Goal: Task Accomplishment & Management: Manage account settings

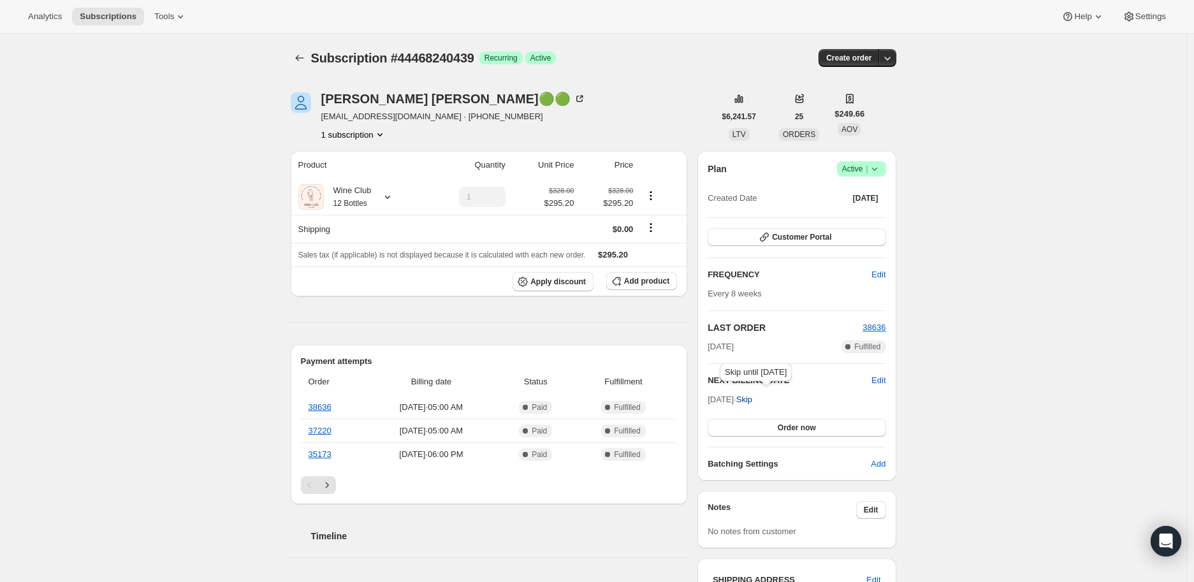
click at [752, 398] on span "Skip" at bounding box center [744, 399] width 16 height 13
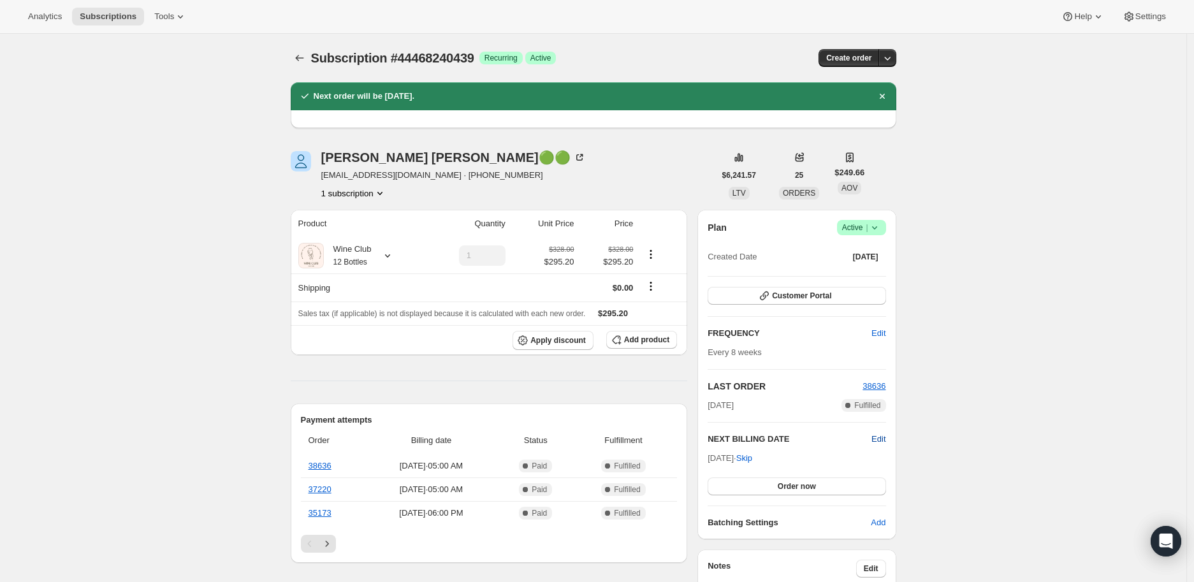
click at [881, 435] on span "Edit" at bounding box center [878, 439] width 14 height 13
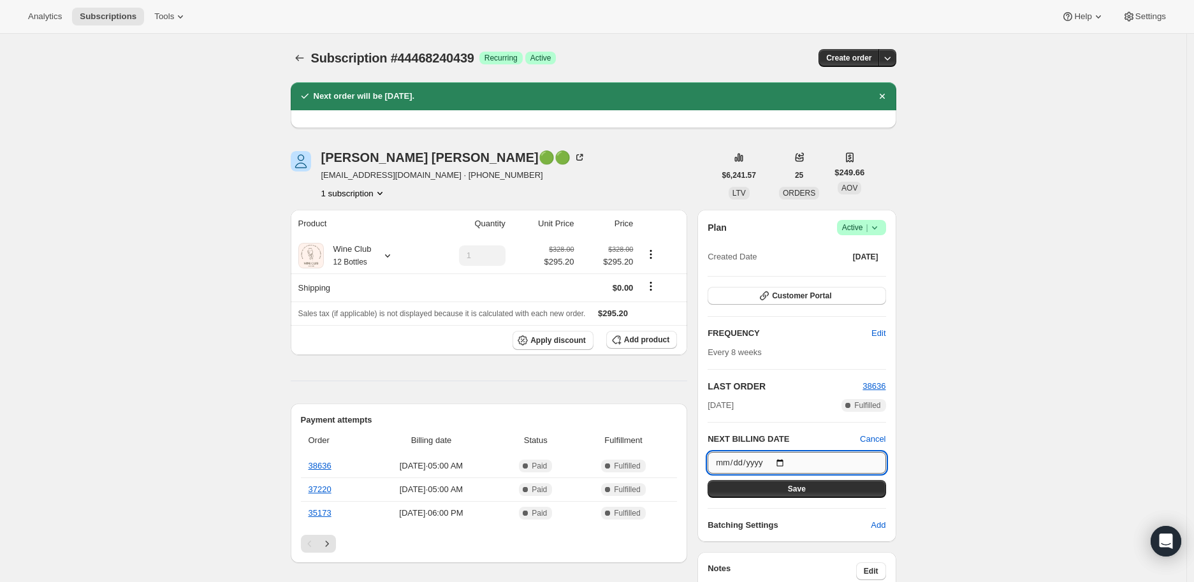
click at [784, 459] on input "[DATE]" at bounding box center [796, 463] width 178 height 22
type input "[DATE]"
click at [785, 459] on input "[DATE]" at bounding box center [796, 463] width 178 height 22
click at [791, 485] on span "Save" at bounding box center [797, 489] width 18 height 10
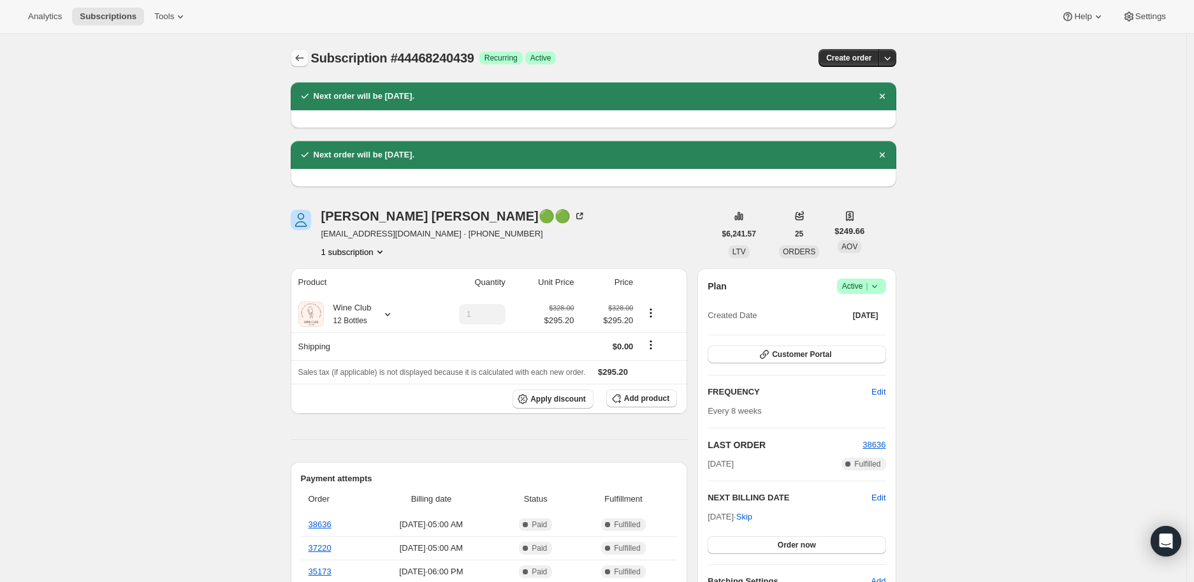
click at [298, 54] on icon "Subscriptions" at bounding box center [299, 58] width 13 height 13
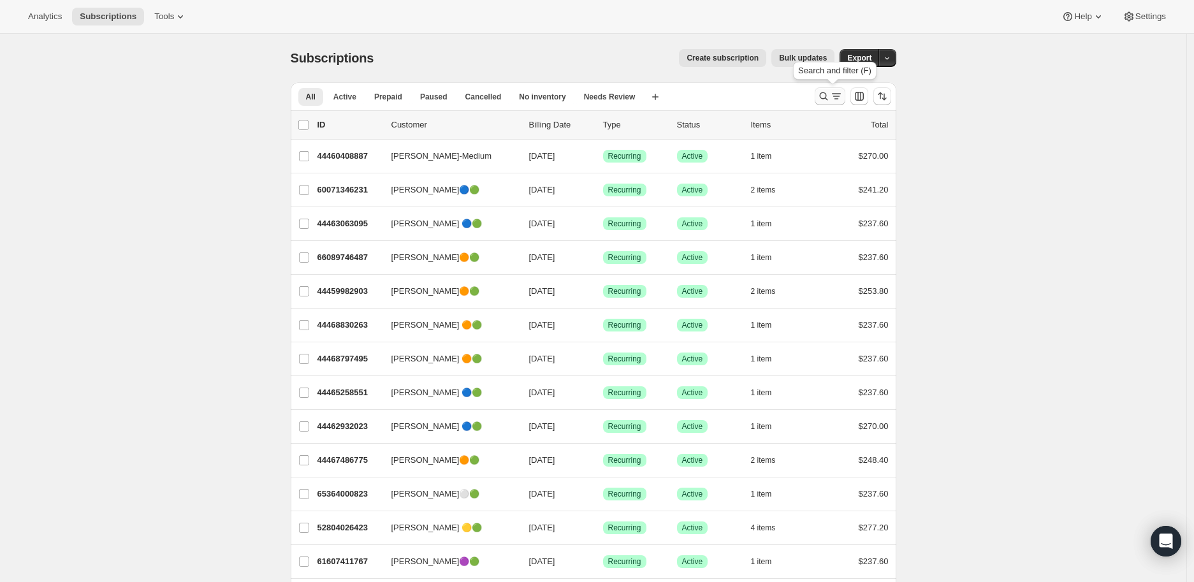
click at [825, 92] on icon "Search and filter results" at bounding box center [823, 96] width 13 height 13
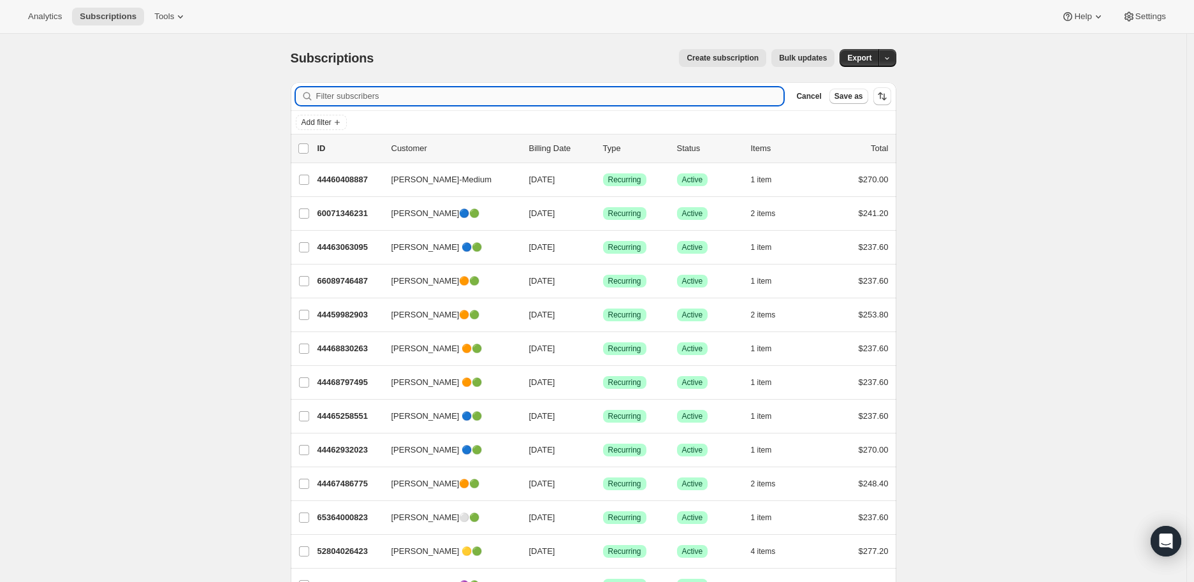
click at [333, 94] on input "Filter subscribers" at bounding box center [550, 96] width 468 height 18
paste input "[PERSON_NAME]"
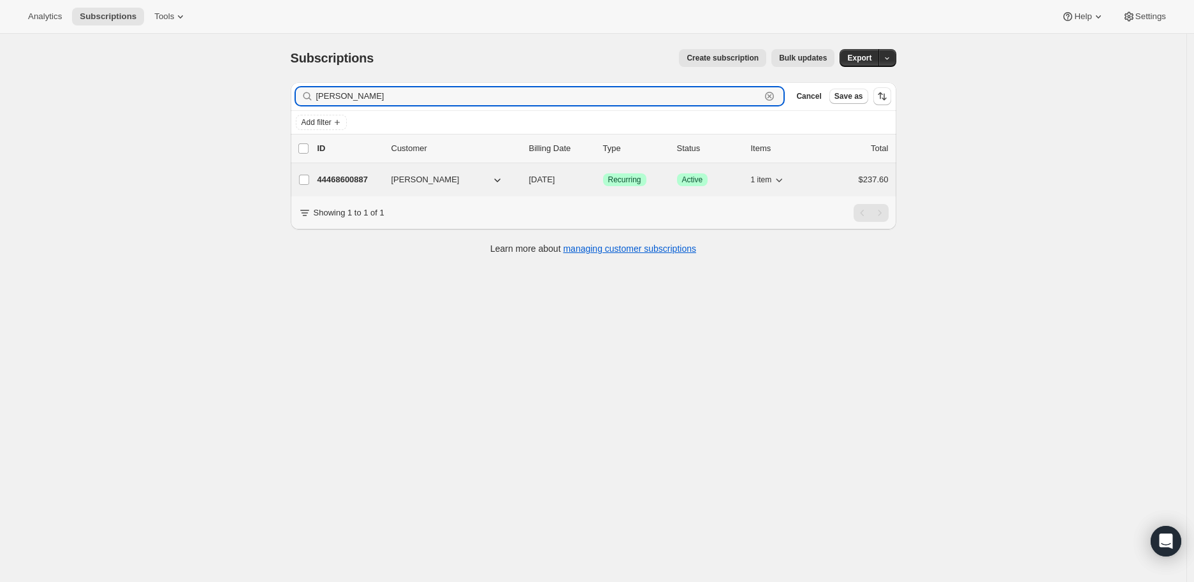
type input "[PERSON_NAME]"
click at [359, 176] on p "44468600887" at bounding box center [349, 179] width 64 height 13
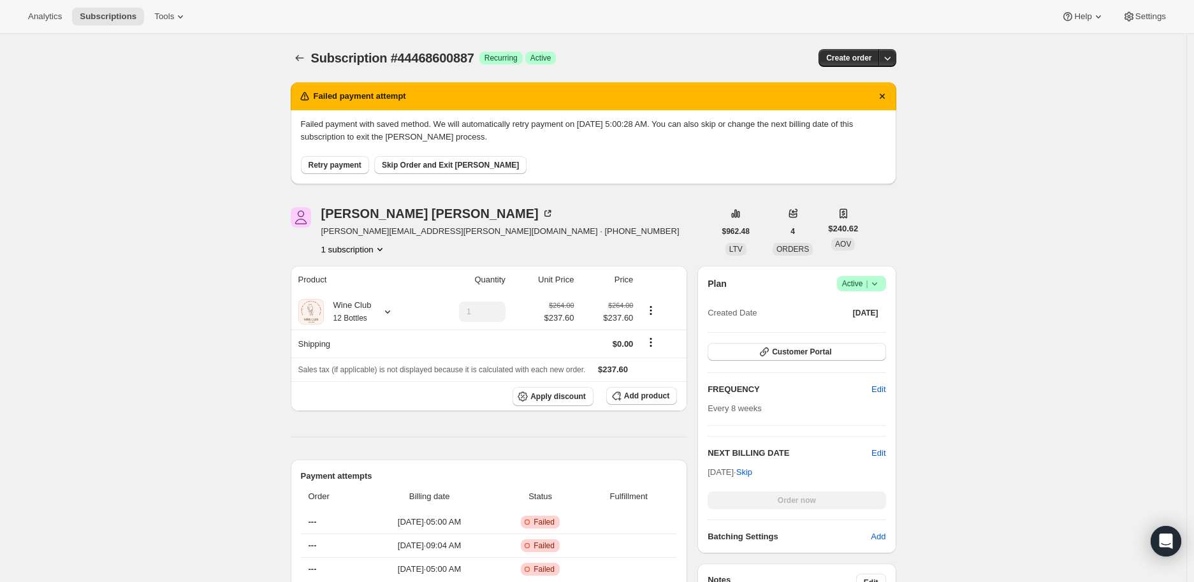
scroll to position [141, 0]
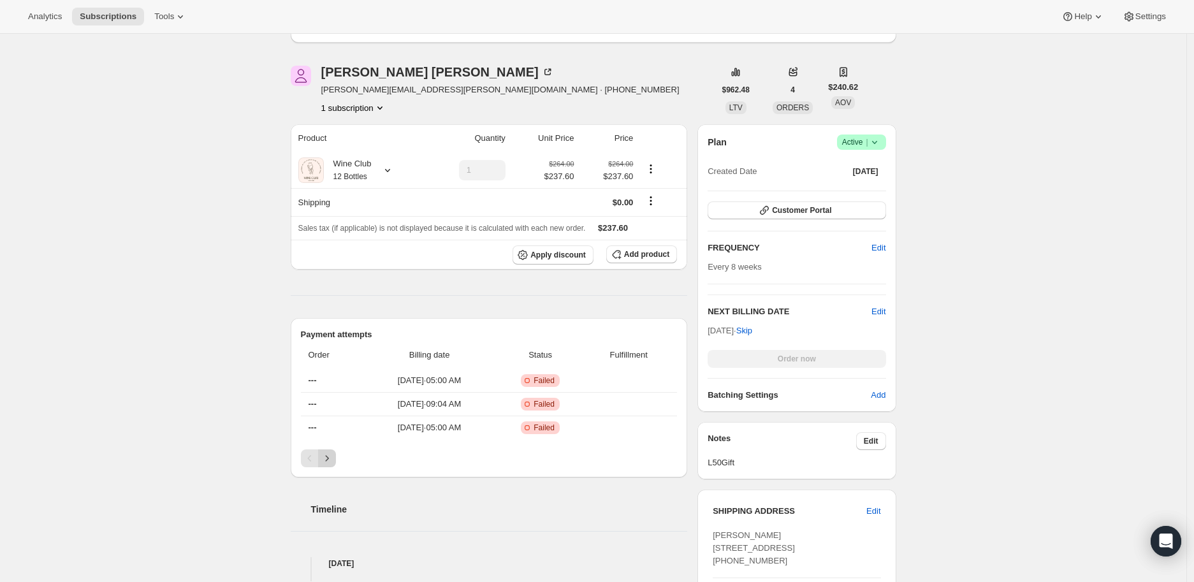
click at [330, 455] on icon "Next" at bounding box center [327, 458] width 13 height 13
click at [329, 458] on icon "Next" at bounding box center [327, 458] width 13 height 13
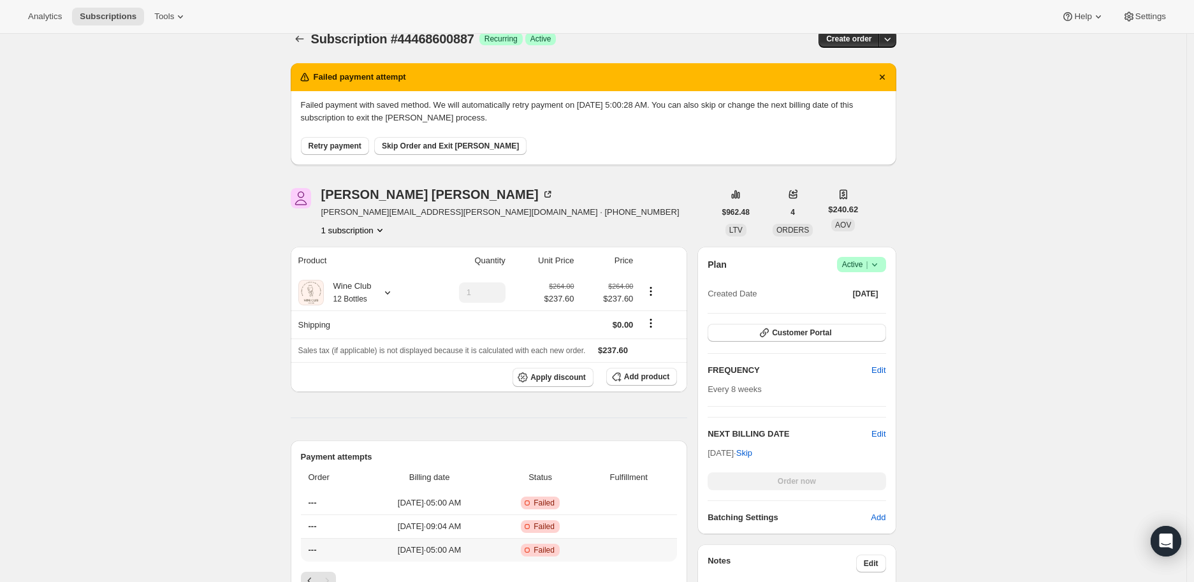
scroll to position [0, 0]
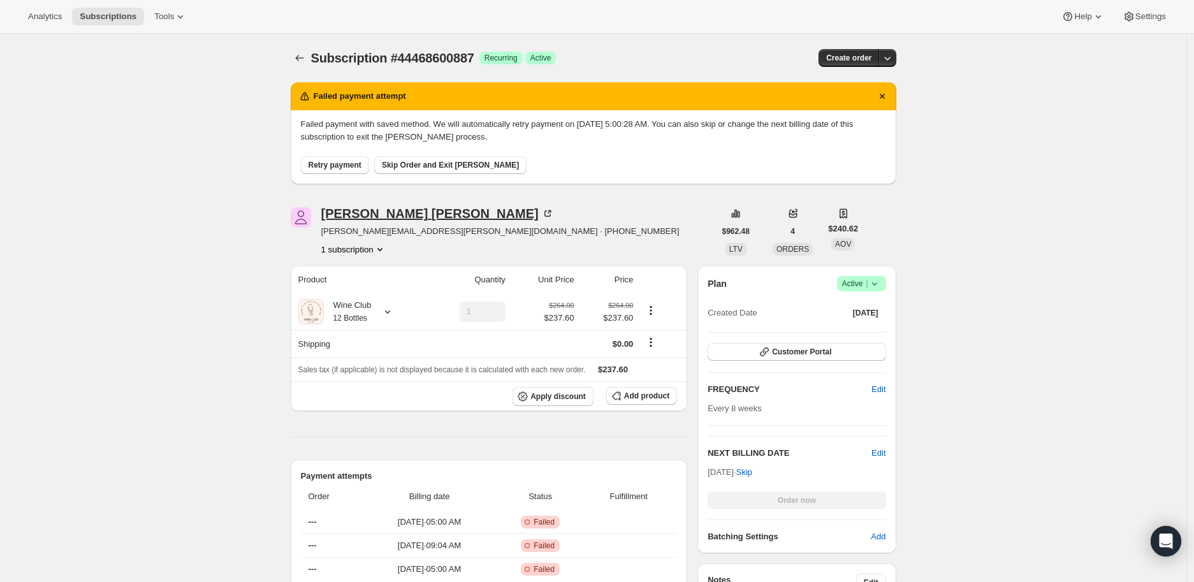
click at [547, 211] on icon at bounding box center [549, 212] width 4 height 4
click at [876, 284] on icon at bounding box center [873, 283] width 5 height 3
click at [865, 326] on span "Cancel subscription" at bounding box center [865, 330] width 72 height 10
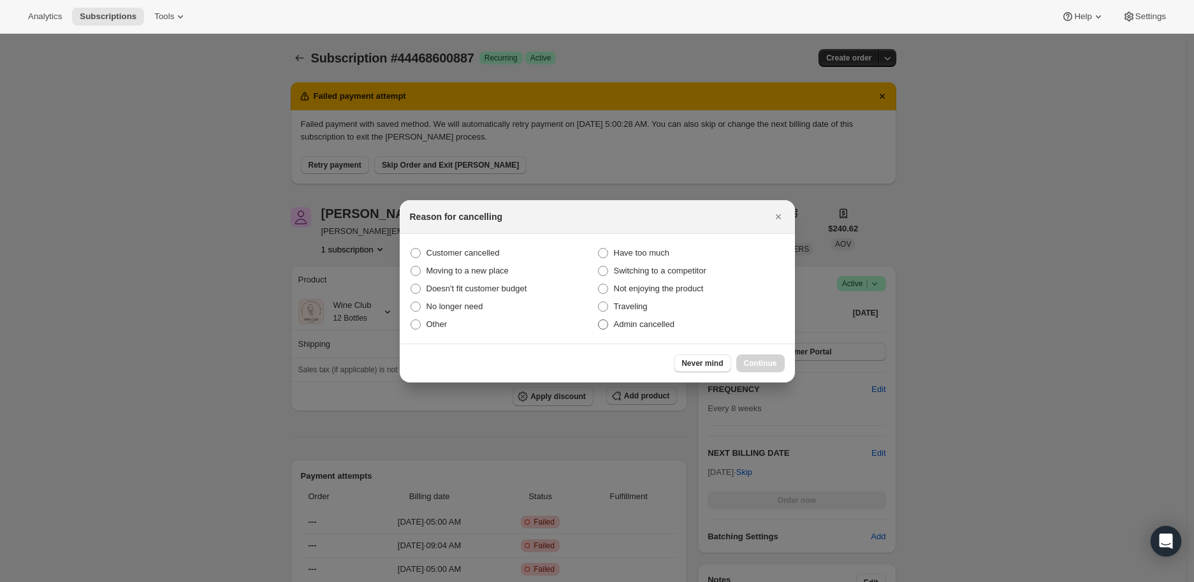
click at [603, 322] on span ":rvh:" at bounding box center [603, 324] width 10 height 10
click at [598, 320] on input "Admin cancelled" at bounding box center [598, 319] width 1 height 1
radio input "true"
click at [763, 357] on button "Continue" at bounding box center [760, 363] width 48 height 18
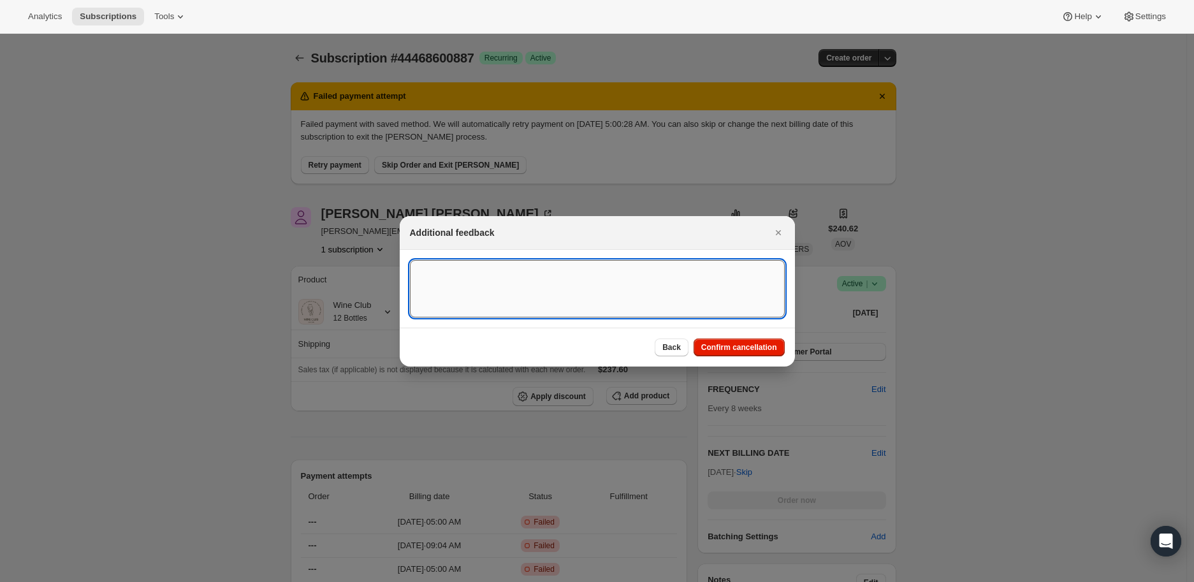
click at [470, 283] on textarea ":rvh:" at bounding box center [597, 288] width 375 height 57
type textarea "Payment method failed"
click at [742, 342] on span "Confirm cancellation" at bounding box center [739, 347] width 76 height 10
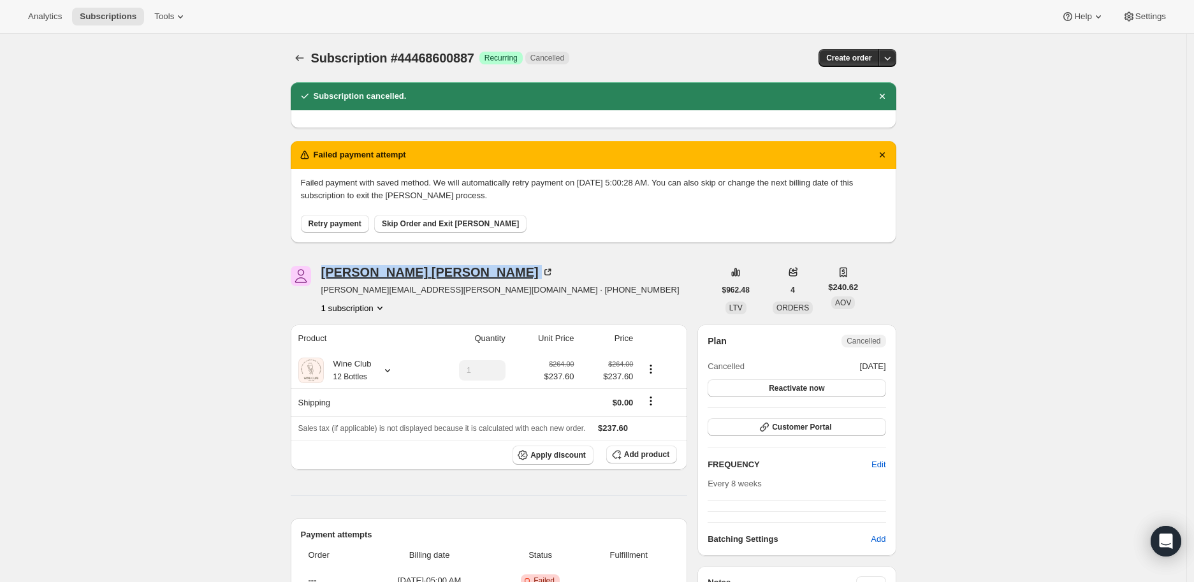
drag, startPoint x: 322, startPoint y: 275, endPoint x: 410, endPoint y: 276, distance: 87.9
click at [410, 276] on div "[PERSON_NAME] [PERSON_NAME][EMAIL_ADDRESS][PERSON_NAME][DOMAIN_NAME] · [PHONE_N…" at bounding box center [503, 290] width 424 height 48
copy div "[PERSON_NAME]"
click at [306, 57] on icon "Subscriptions" at bounding box center [299, 58] width 13 height 13
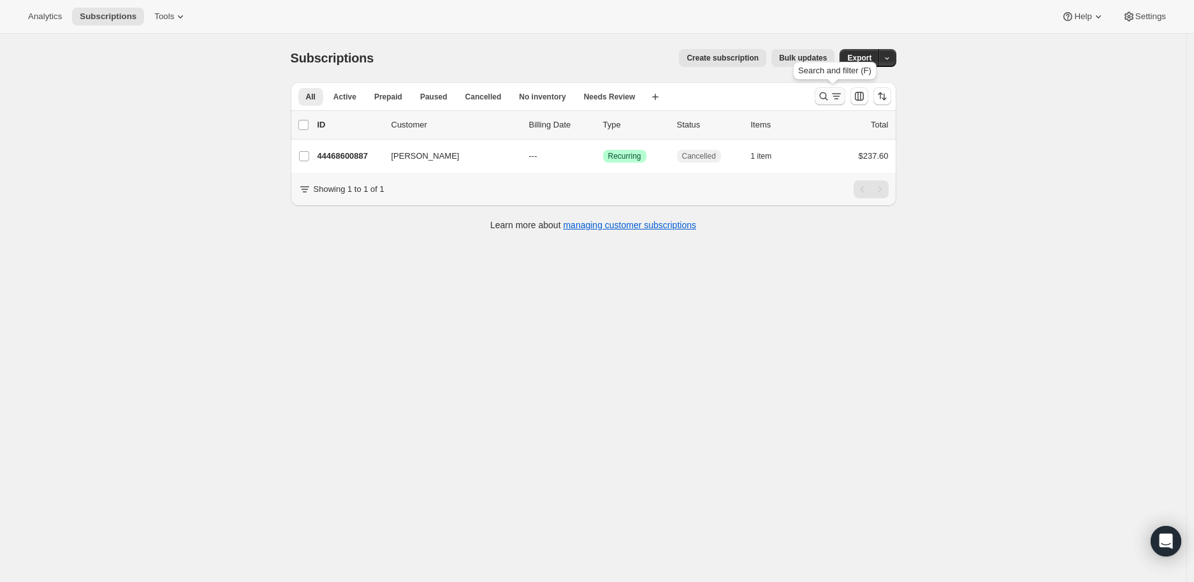
click at [825, 92] on icon "Search and filter results" at bounding box center [823, 96] width 8 height 8
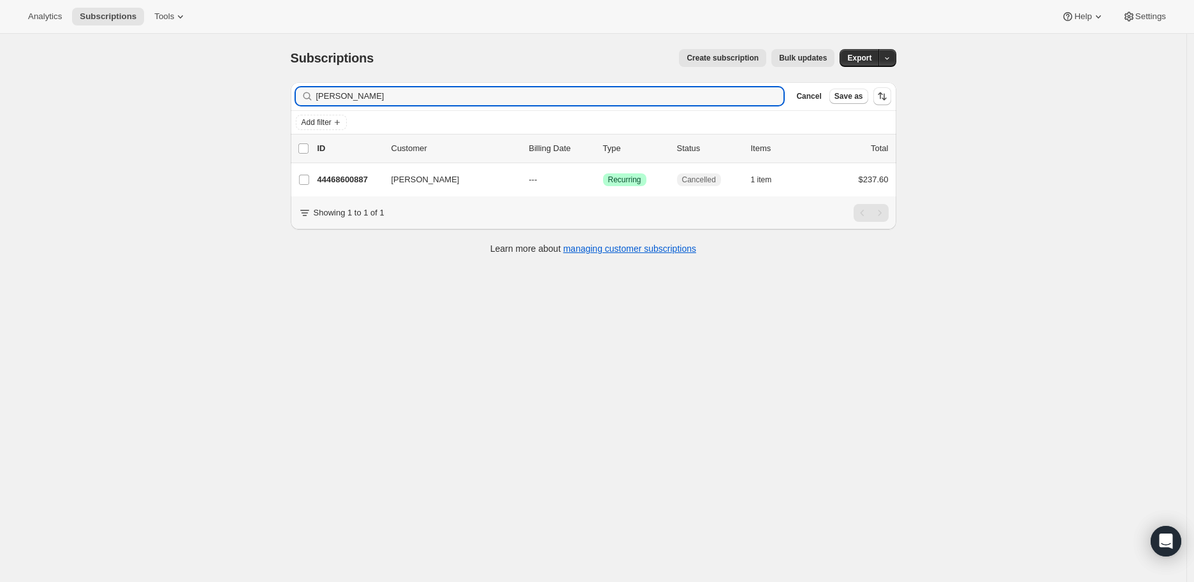
drag, startPoint x: 368, startPoint y: 97, endPoint x: 312, endPoint y: 96, distance: 56.1
click at [312, 96] on div "[PERSON_NAME] Clear" at bounding box center [540, 96] width 488 height 18
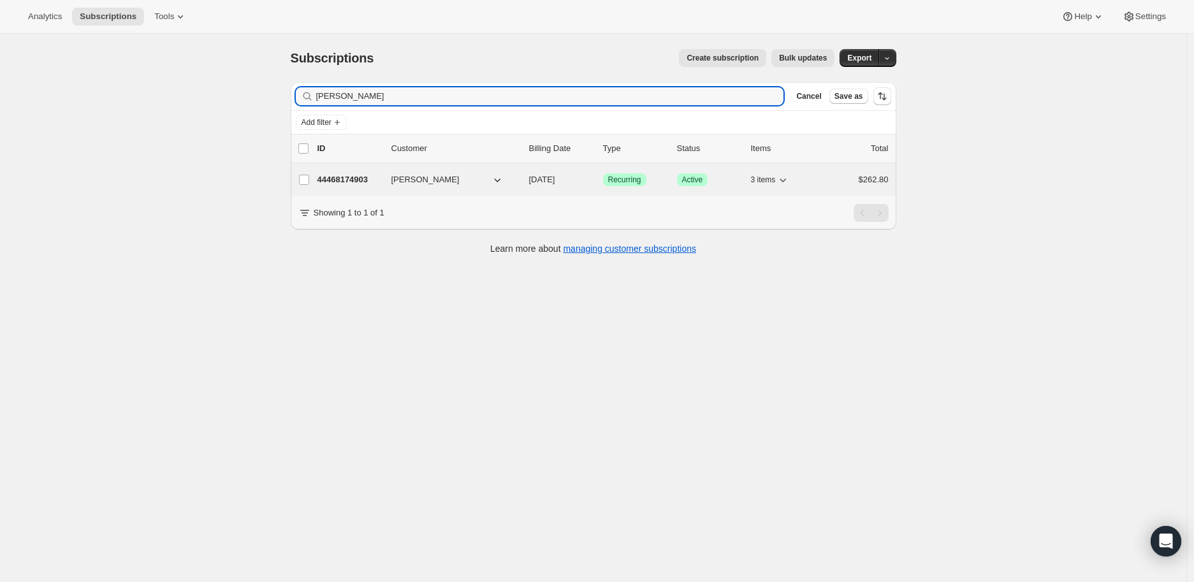
type input "[PERSON_NAME]"
click at [336, 179] on p "44468174903" at bounding box center [349, 179] width 64 height 13
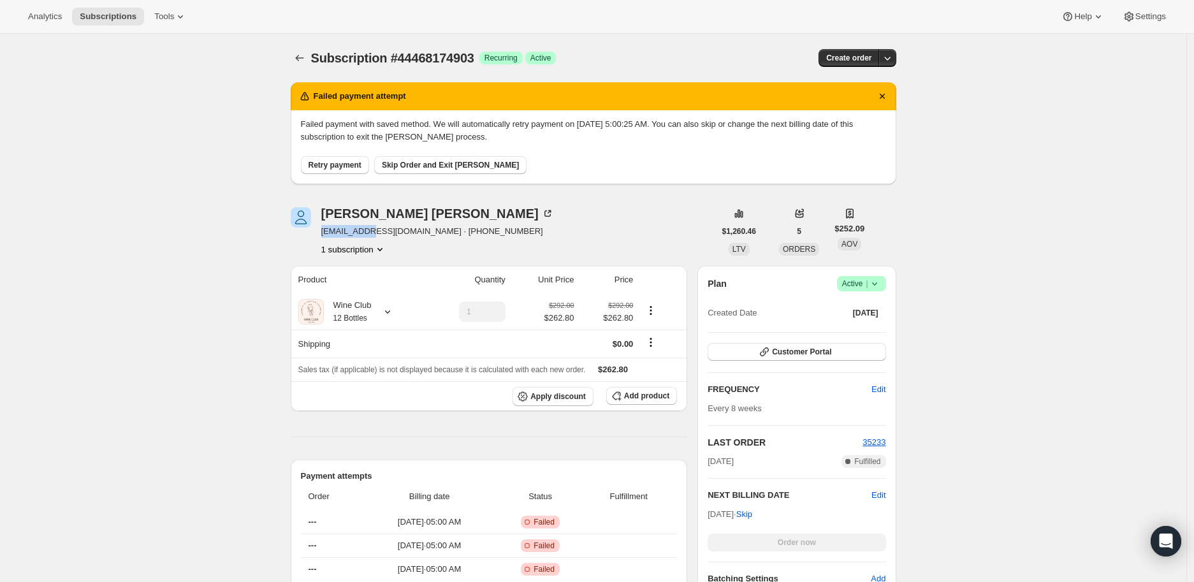
drag, startPoint x: 375, startPoint y: 231, endPoint x: 319, endPoint y: 231, distance: 55.4
click at [319, 231] on div "[PERSON_NAME] [EMAIL_ADDRESS][DOMAIN_NAME] · [PHONE_NUMBER] 1 subscription" at bounding box center [503, 231] width 424 height 48
copy span "[EMAIL_ADDRESS][DOMAIN_NAME]"
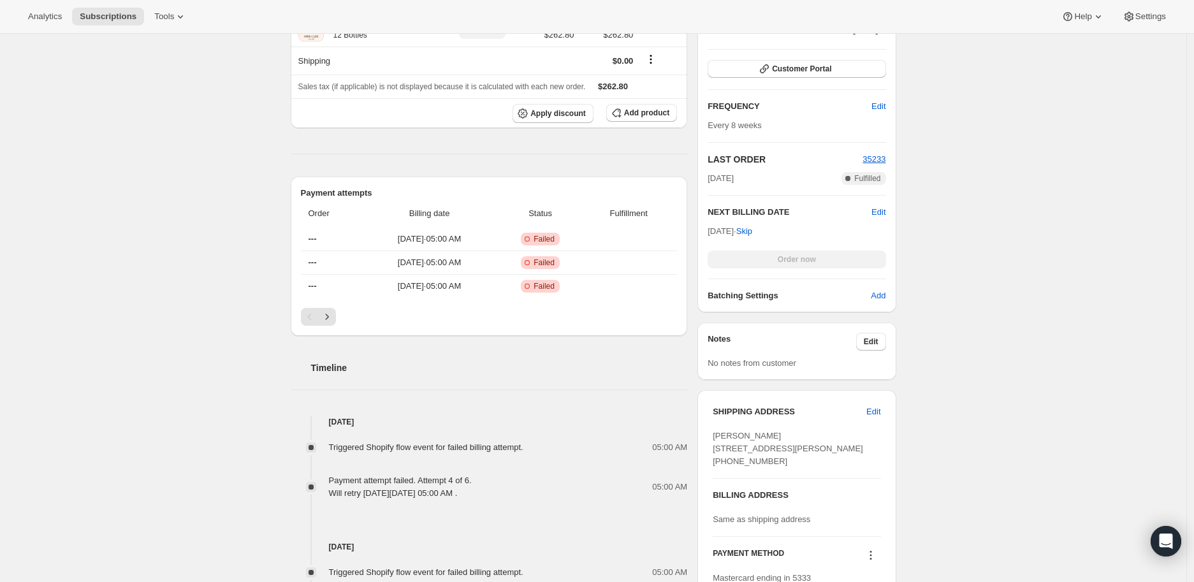
scroll to position [424, 0]
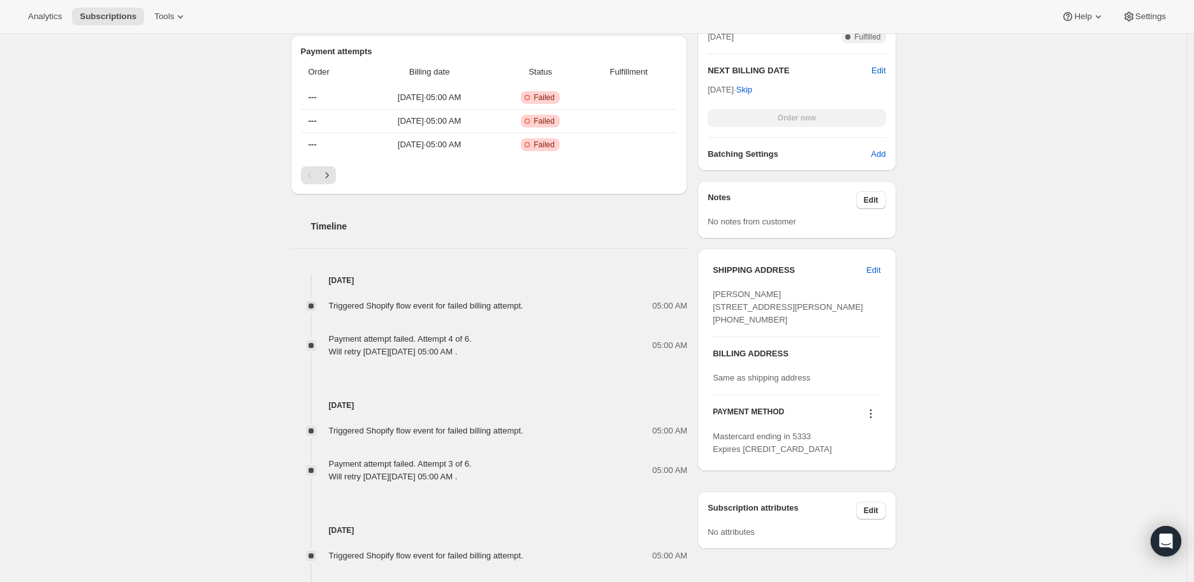
click at [871, 415] on icon at bounding box center [870, 414] width 2 height 2
click at [870, 462] on span "Send link to update card" at bounding box center [873, 463] width 89 height 10
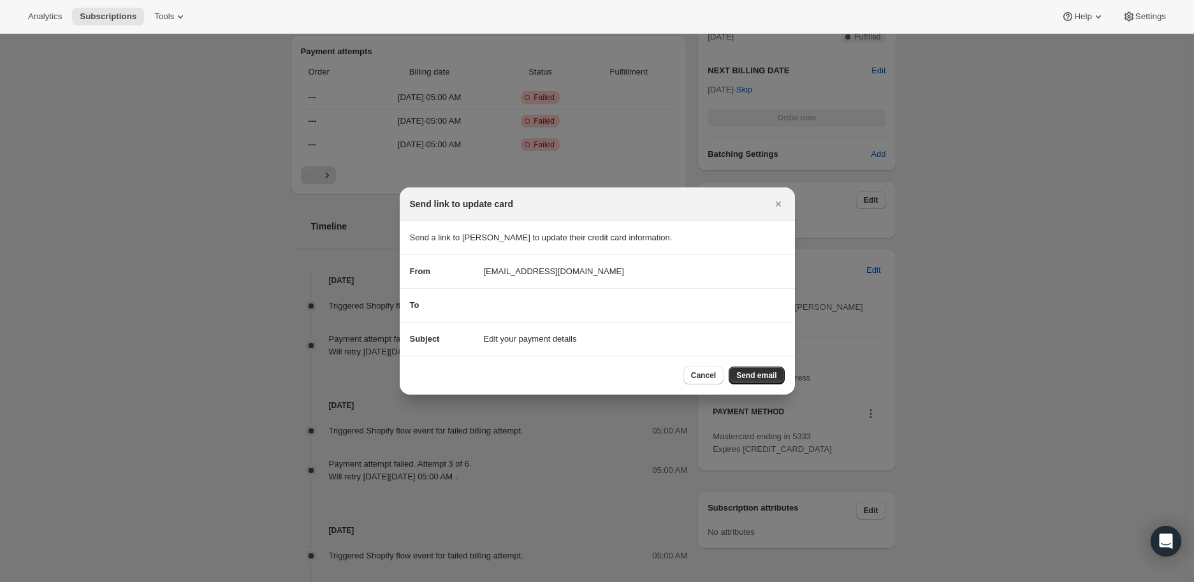
scroll to position [0, 0]
click at [753, 373] on span "Send email" at bounding box center [756, 375] width 40 height 10
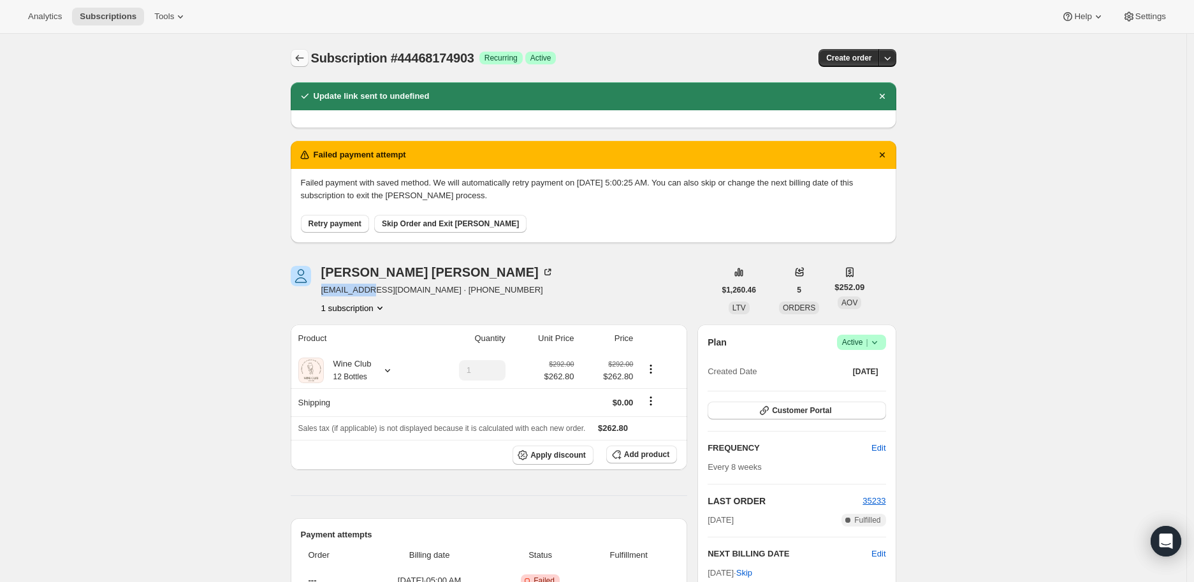
click at [304, 59] on icon "Subscriptions" at bounding box center [299, 58] width 13 height 13
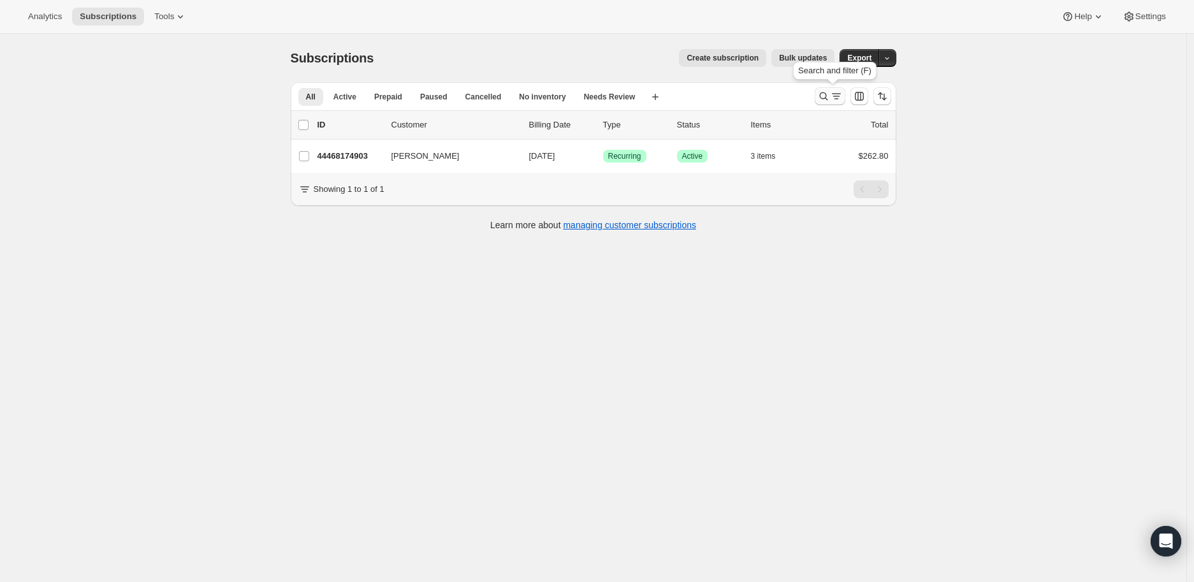
click at [825, 96] on icon "Search and filter results" at bounding box center [823, 96] width 13 height 13
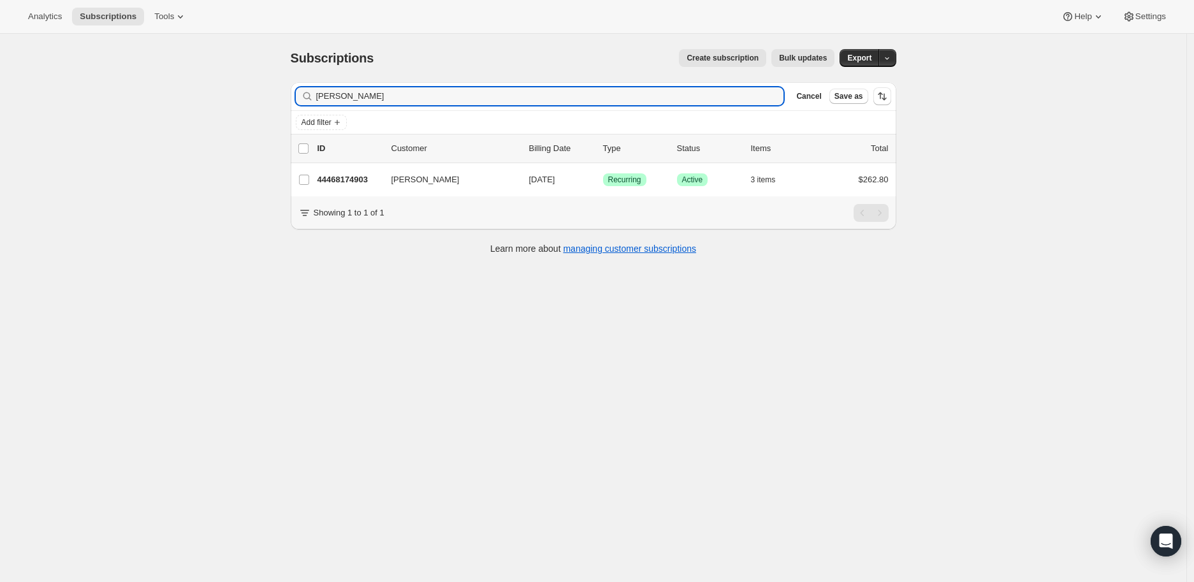
drag, startPoint x: 352, startPoint y: 98, endPoint x: 312, endPoint y: 97, distance: 40.2
click at [312, 97] on div "[PERSON_NAME]" at bounding box center [540, 96] width 488 height 18
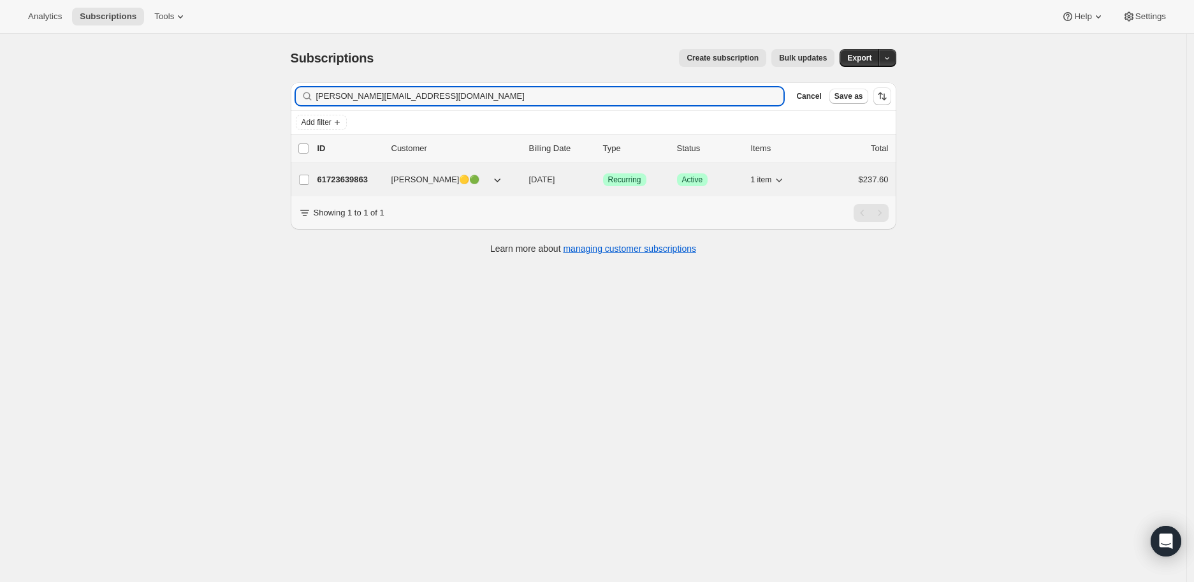
type input "[PERSON_NAME][EMAIL_ADDRESS][DOMAIN_NAME]"
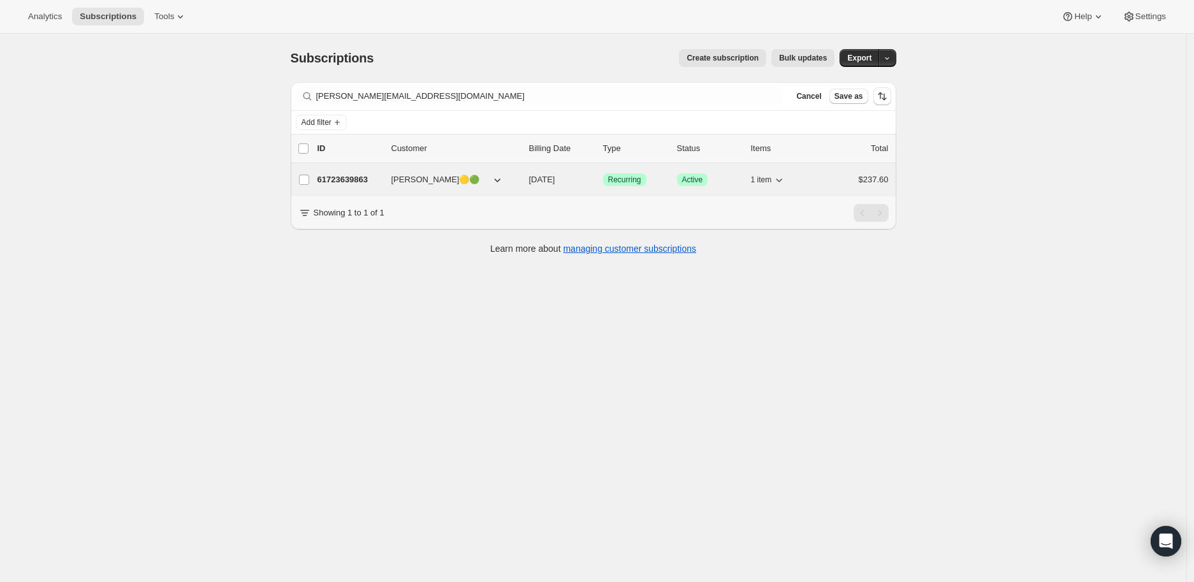
click at [358, 175] on p "61723639863" at bounding box center [349, 179] width 64 height 13
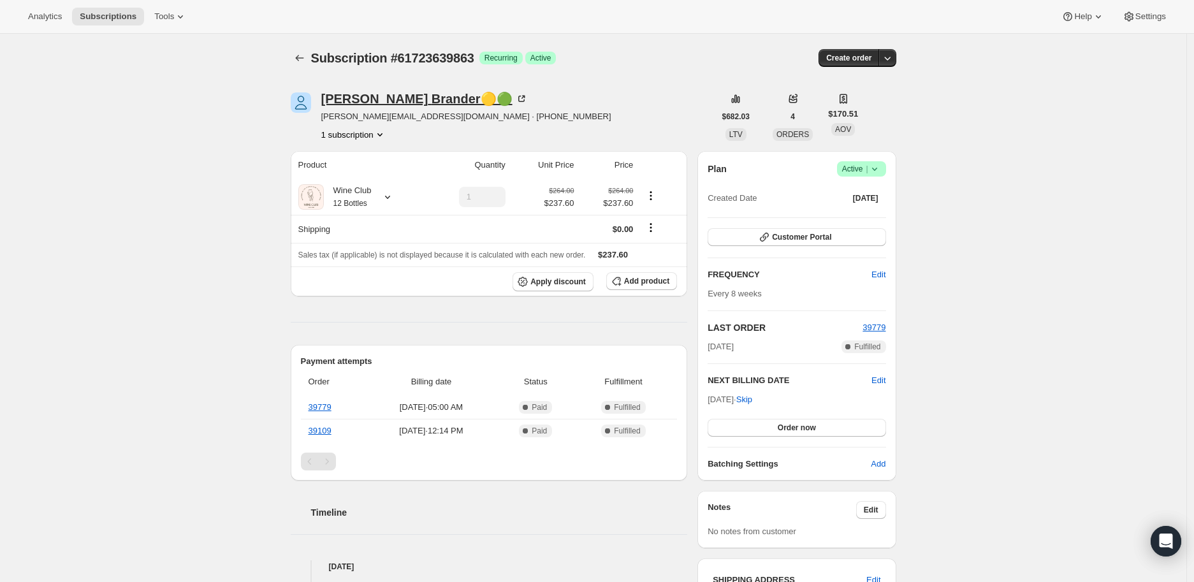
click at [515, 97] on icon at bounding box center [521, 98] width 13 height 13
